Goal: Task Accomplishment & Management: Complete application form

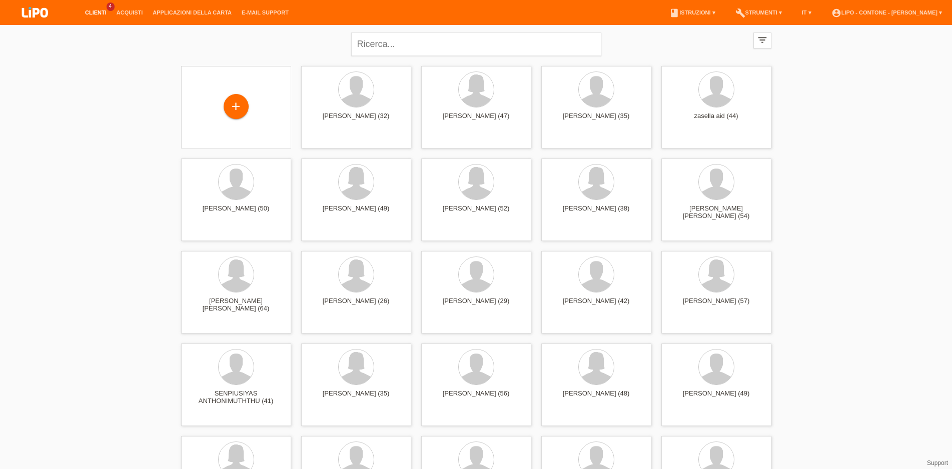
click at [686, 17] on li "book Istruzioni ▾" at bounding box center [693, 13] width 56 height 26
click at [687, 13] on link "book Istruzioni ▾" at bounding box center [693, 13] width 56 height 6
click at [190, 124] on div "+" at bounding box center [236, 107] width 110 height 83
click at [116, 11] on link "Acquisti" at bounding box center [130, 13] width 37 height 6
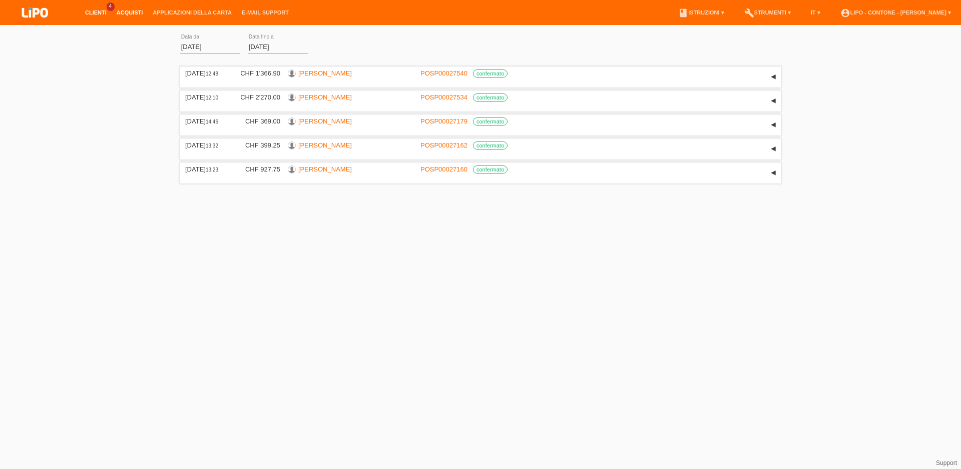
click at [96, 12] on link "Clienti" at bounding box center [96, 13] width 32 height 6
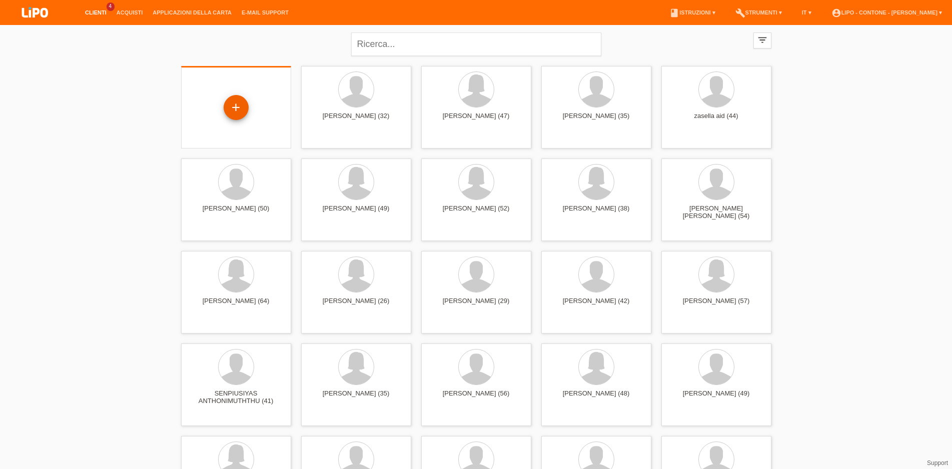
click at [237, 114] on div "+" at bounding box center [236, 107] width 25 height 25
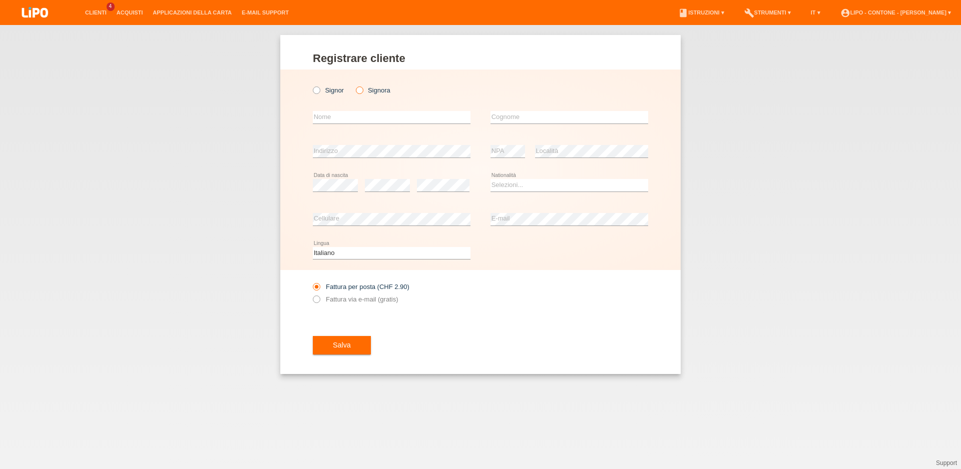
click at [354, 85] on icon at bounding box center [354, 85] width 0 height 0
click at [359, 88] on input "Signora" at bounding box center [359, 90] width 7 height 7
radio input "true"
click at [347, 122] on input "text" at bounding box center [392, 117] width 158 height 13
type input "jamila"
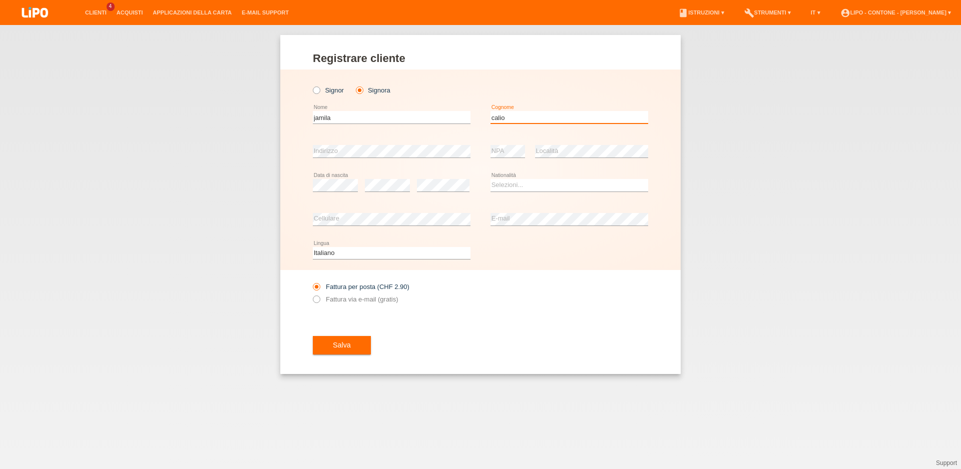
type input "calio"
click at [490, 179] on select "Selezioni... Svizzera Austria Germania Liechtenstein ------------ Afghanistan A…" at bounding box center [569, 185] width 158 height 12
select select "CH"
click at [0, 0] on option "[GEOGRAPHIC_DATA]" at bounding box center [0, 0] width 0 height 0
click at [311, 294] on icon at bounding box center [311, 294] width 0 height 0
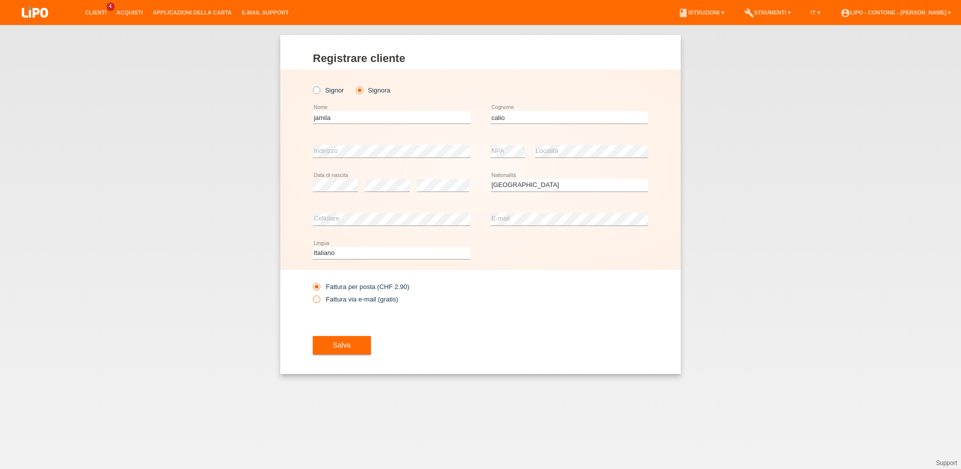
click at [317, 300] on input "Fattura via e-mail (gratis)" at bounding box center [316, 302] width 7 height 13
radio input "true"
click at [336, 349] on span "Salva" at bounding box center [342, 345] width 18 height 8
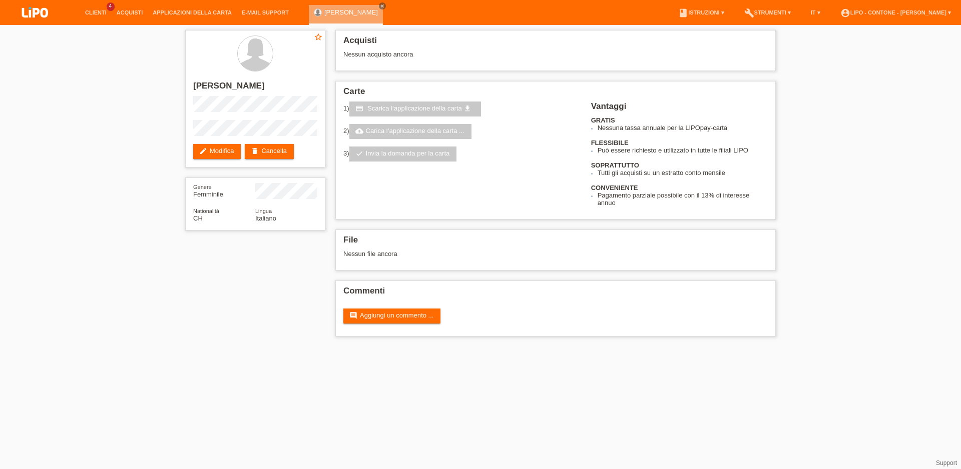
click at [102, 227] on div "star_border [PERSON_NAME] edit Modifica delete Cancella Genere Femminile Nation…" at bounding box center [480, 186] width 961 height 322
click at [227, 150] on link "edit Modifica" at bounding box center [217, 151] width 48 height 15
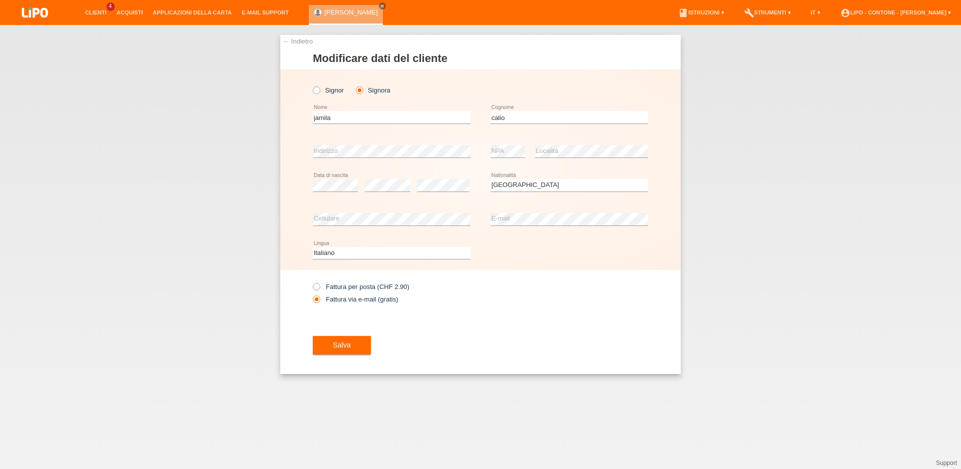
select select "CH"
click at [335, 349] on span "Salva" at bounding box center [342, 345] width 18 height 8
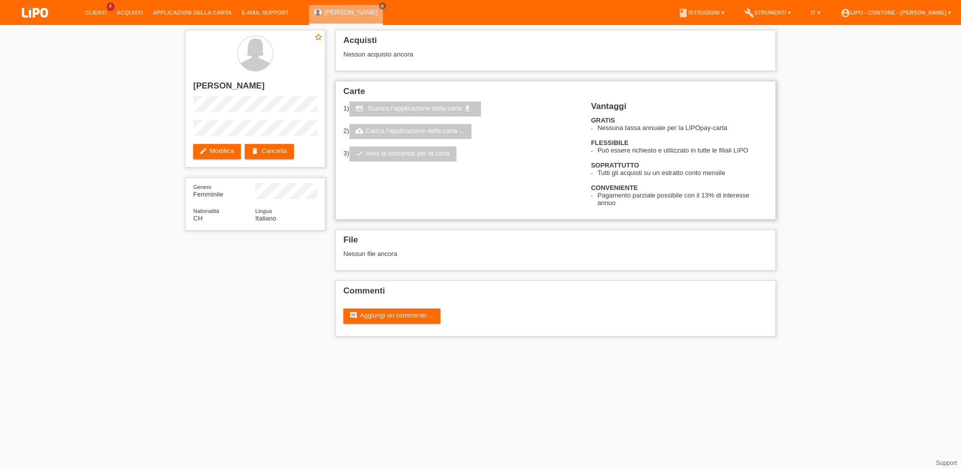
click at [389, 115] on link "credit_card Scarica l‘applicazione della carta get_app" at bounding box center [415, 109] width 132 height 15
click at [386, 128] on link "cloud_upload Carica l‘applicazione della carta ..." at bounding box center [410, 131] width 122 height 15
click at [388, 162] on link "check Invia la domanda per la carta" at bounding box center [403, 154] width 108 height 15
click at [503, 347] on html "Clienti 4 Acquisti Applicazioni della carta E-mail Support menu" at bounding box center [480, 173] width 961 height 347
click at [307, 347] on div "star_border jamila calio edit Modifica delete Cancella Genere Femminile Nationa…" at bounding box center [480, 186] width 600 height 322
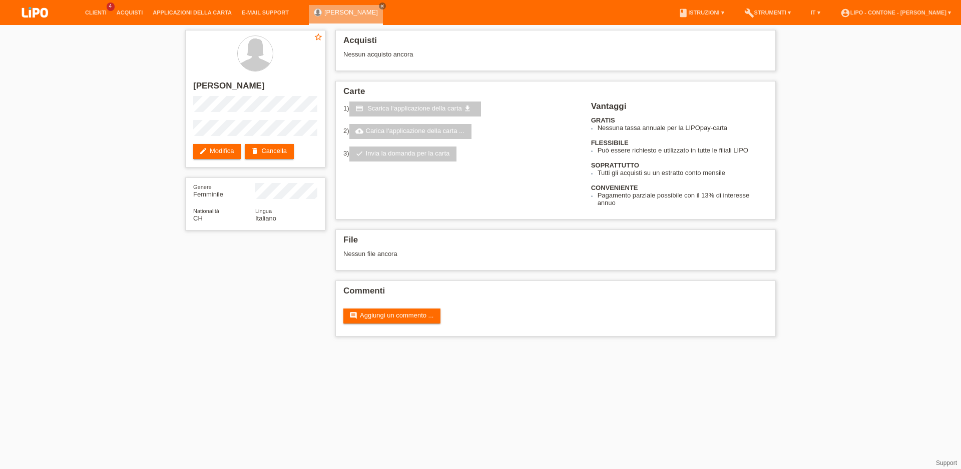
click at [131, 195] on div "star_border jamila calio edit Modifica delete Cancella Genere Femminile Nationa…" at bounding box center [480, 186] width 961 height 322
click at [228, 157] on link "edit Modifica" at bounding box center [217, 151] width 48 height 15
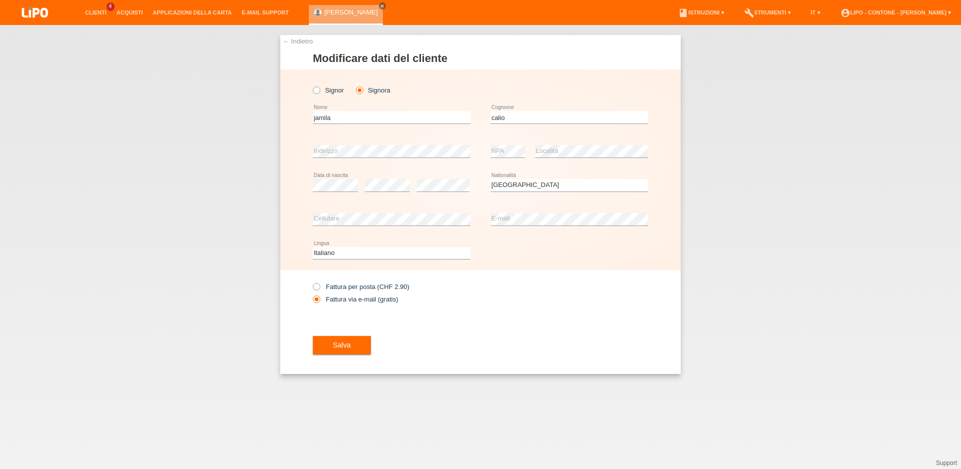
select select "CH"
click at [311, 282] on icon at bounding box center [311, 282] width 0 height 0
click at [317, 288] on input "Fattura per posta (CHF 2.90)" at bounding box center [316, 289] width 7 height 13
radio input "true"
click at [346, 347] on span "Salva" at bounding box center [342, 345] width 18 height 8
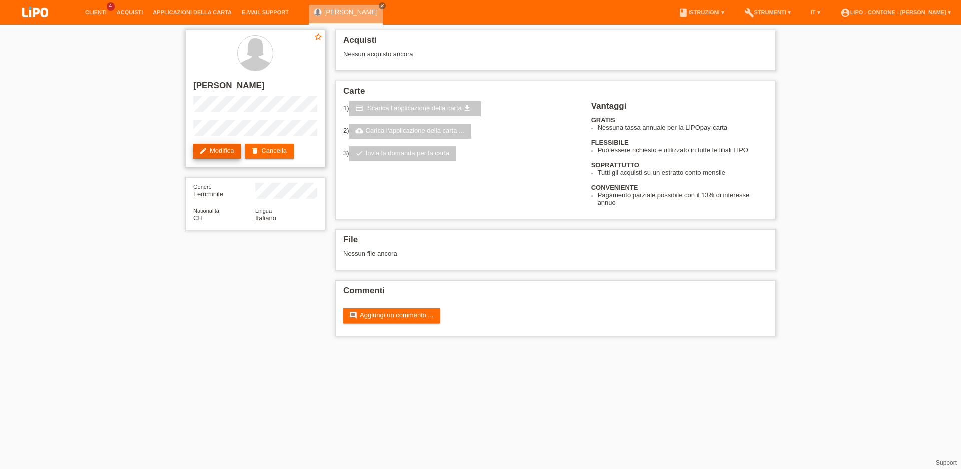
click at [222, 156] on link "edit Modifica" at bounding box center [217, 151] width 48 height 15
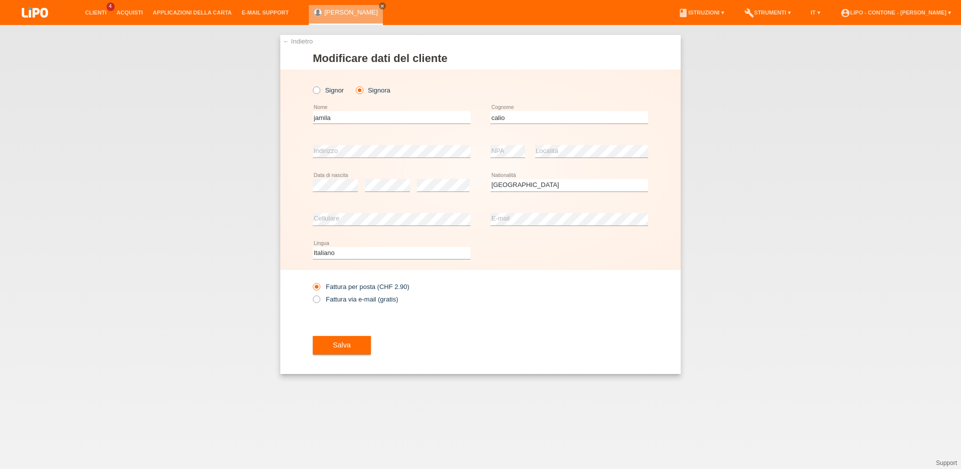
select select "CH"
click at [353, 348] on button "Salva" at bounding box center [342, 345] width 58 height 19
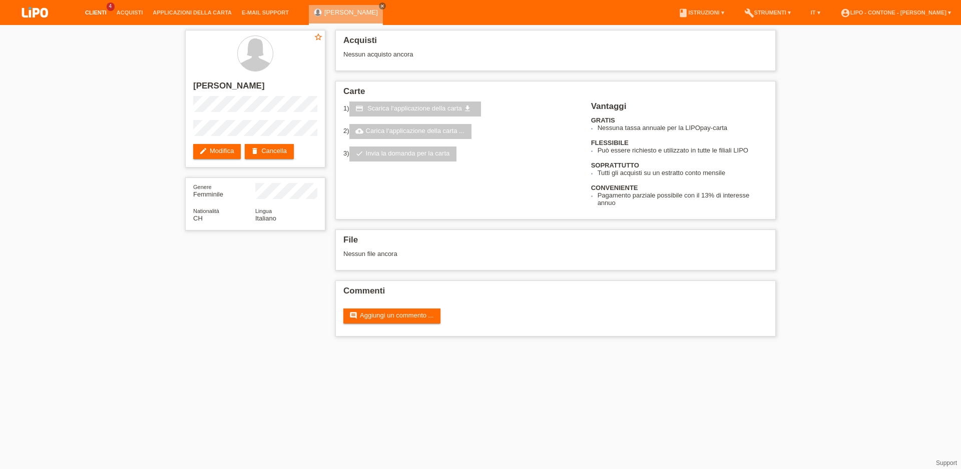
click at [94, 12] on link "Clienti" at bounding box center [96, 13] width 32 height 6
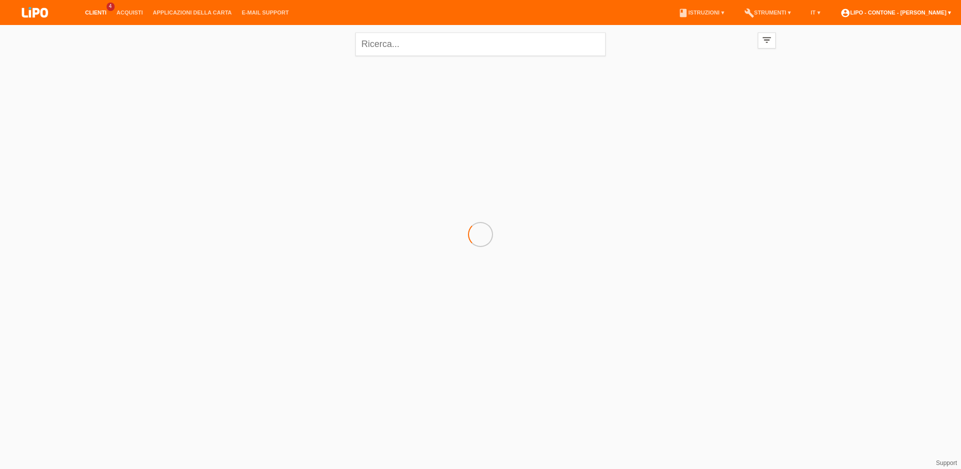
click at [920, 14] on link "account_circle LIPO - Contone - [PERSON_NAME] ▾" at bounding box center [895, 13] width 121 height 6
click at [835, 56] on link "Logout" at bounding box center [832, 53] width 20 height 8
